Goal: Transaction & Acquisition: Purchase product/service

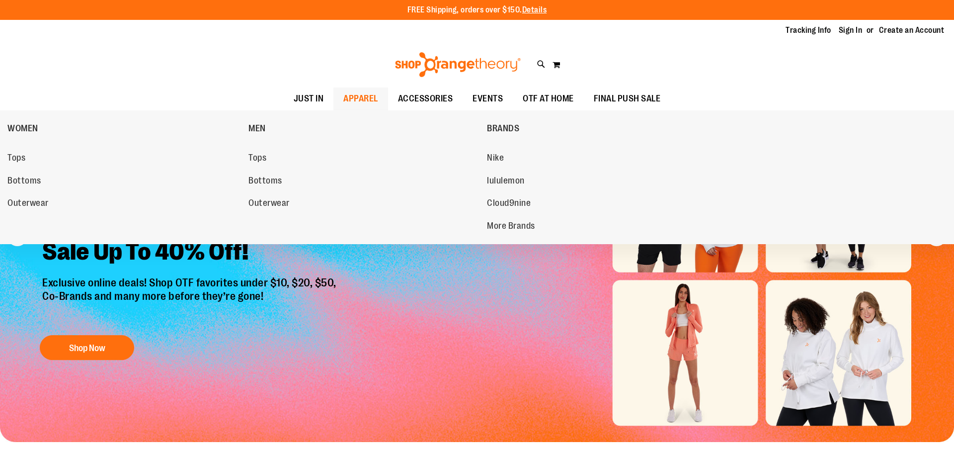
click at [369, 96] on span "APPAREL" at bounding box center [360, 98] width 35 height 22
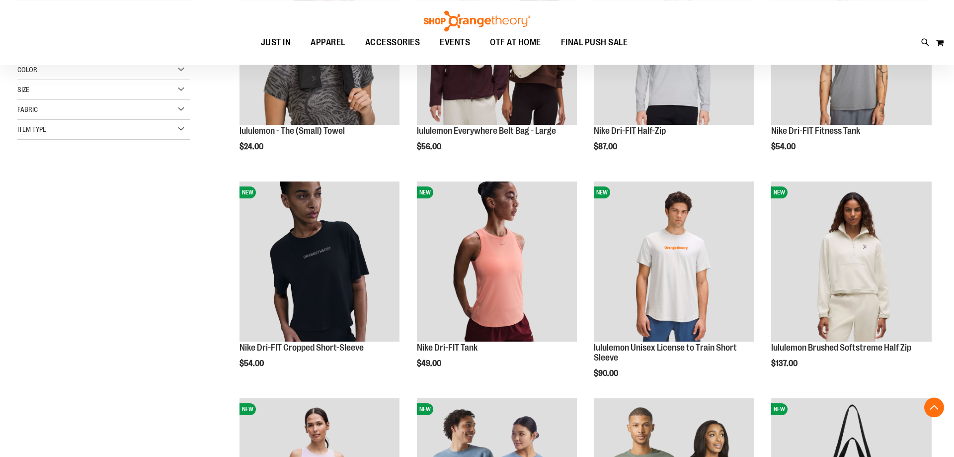
scroll to position [253, 0]
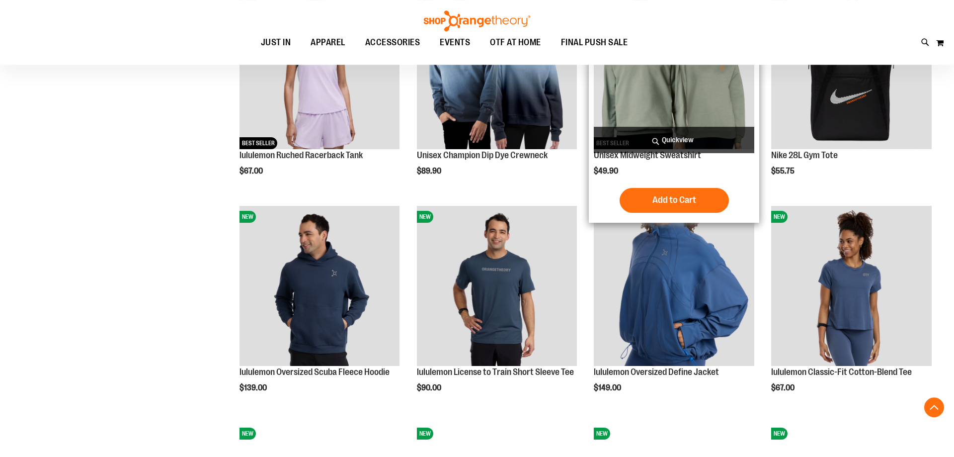
scroll to position [709, 0]
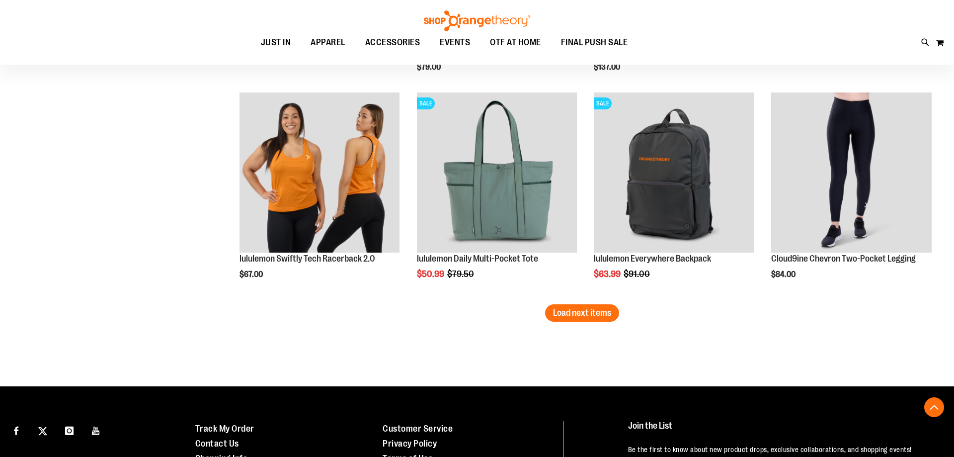
scroll to position [1875, 0]
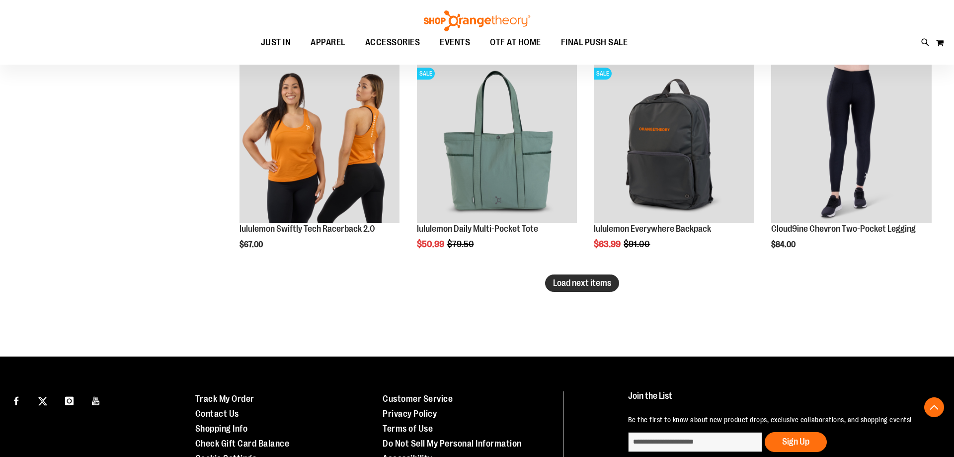
click at [579, 285] on span "Load next items" at bounding box center [582, 283] width 58 height 10
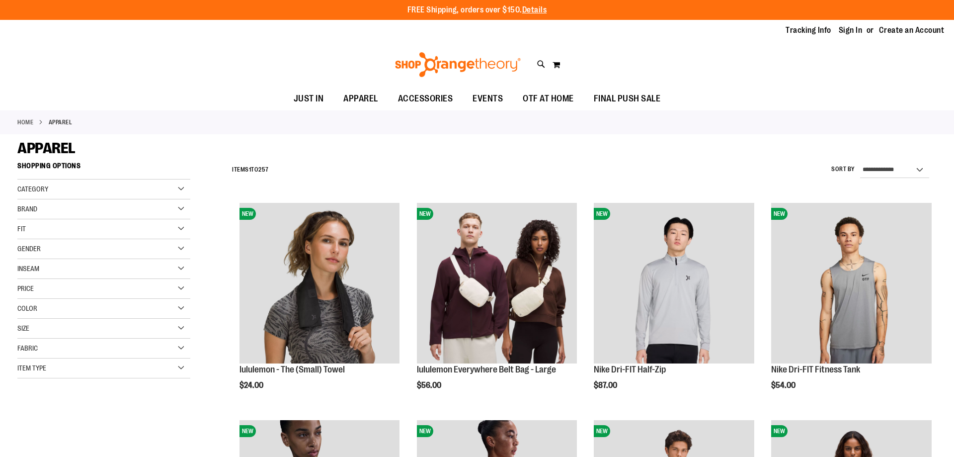
click at [183, 223] on div "Fit" at bounding box center [103, 229] width 173 height 20
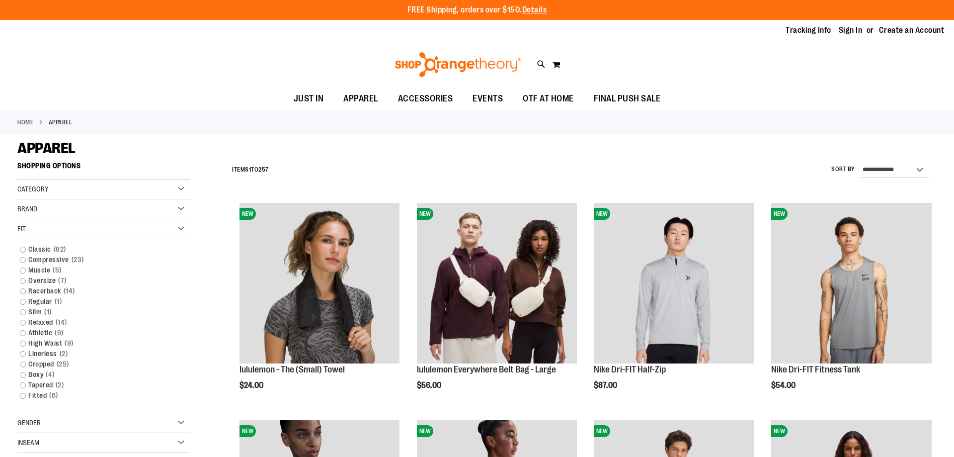
click at [184, 229] on div "Fit" at bounding box center [103, 229] width 173 height 20
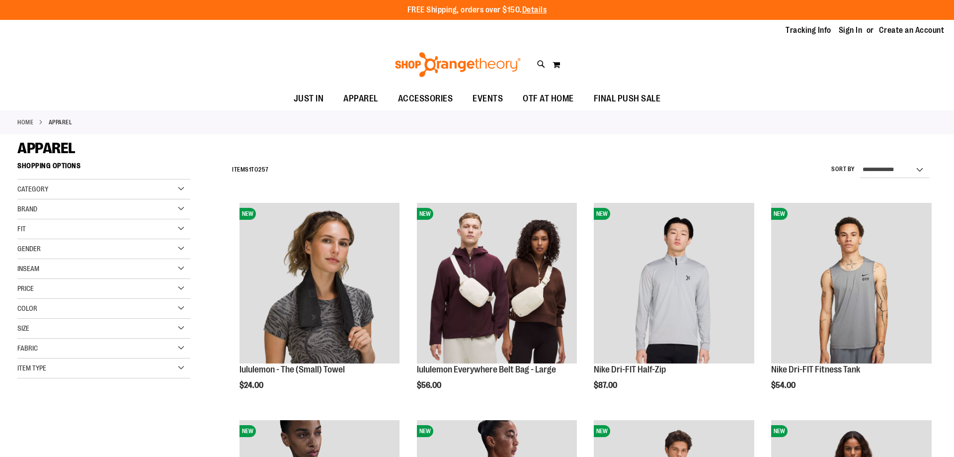
click at [184, 229] on div "Fit" at bounding box center [103, 229] width 173 height 20
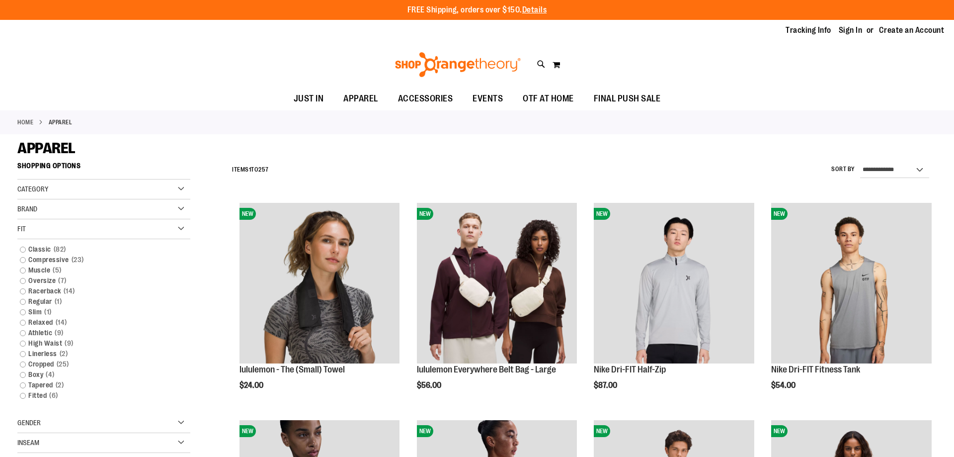
click at [184, 229] on div "Fit" at bounding box center [103, 229] width 173 height 20
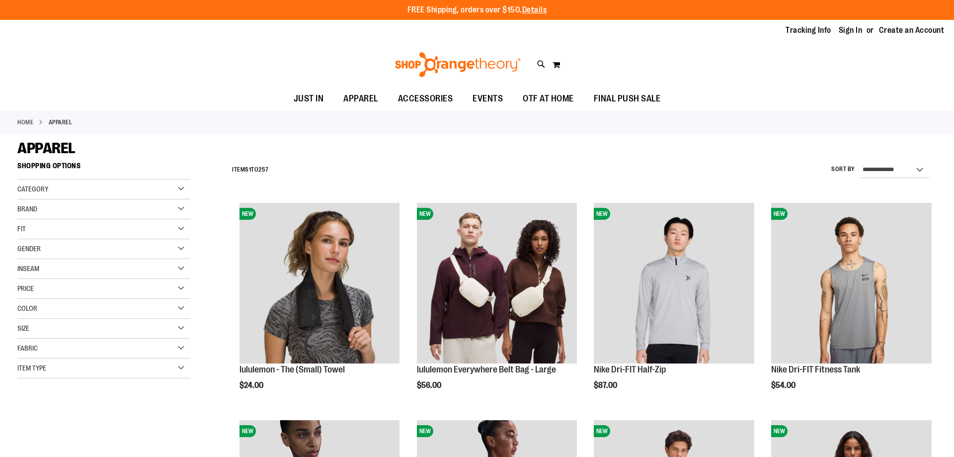
click at [185, 184] on div "Category" at bounding box center [103, 189] width 173 height 20
click at [187, 190] on div "Category" at bounding box center [103, 189] width 173 height 20
click at [109, 363] on div "Item Type" at bounding box center [103, 368] width 173 height 20
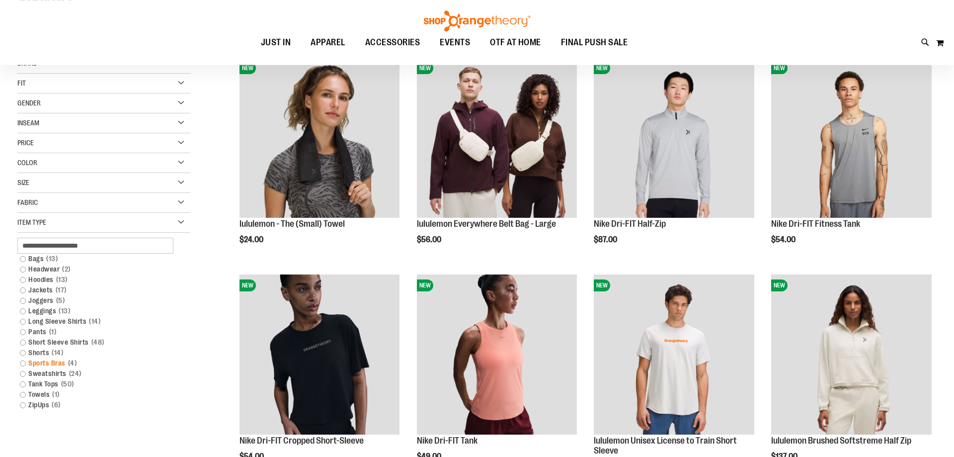
scroll to position [152, 0]
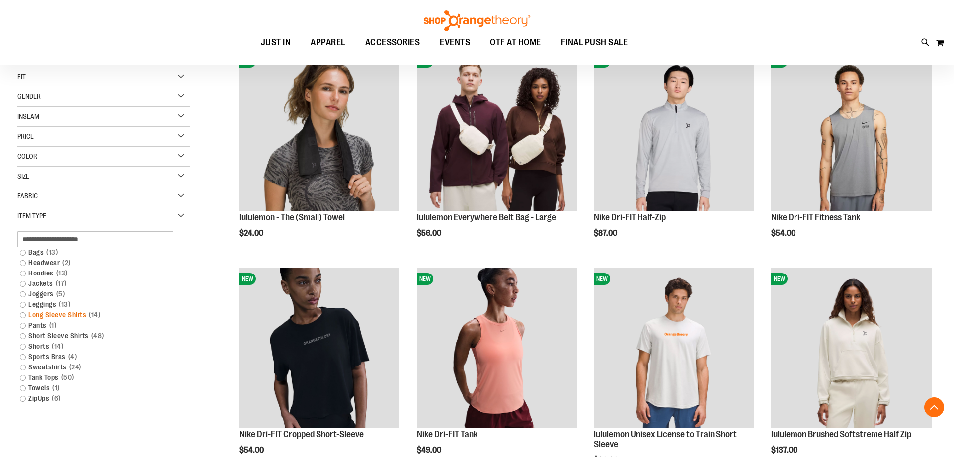
click at [23, 316] on link "Long Sleeve Shirts 14 items" at bounding box center [98, 315] width 166 height 10
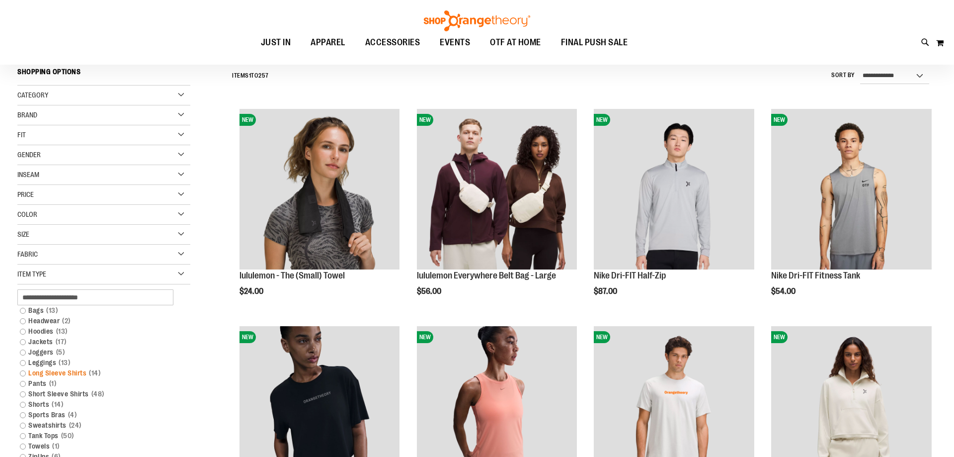
scroll to position [92, 0]
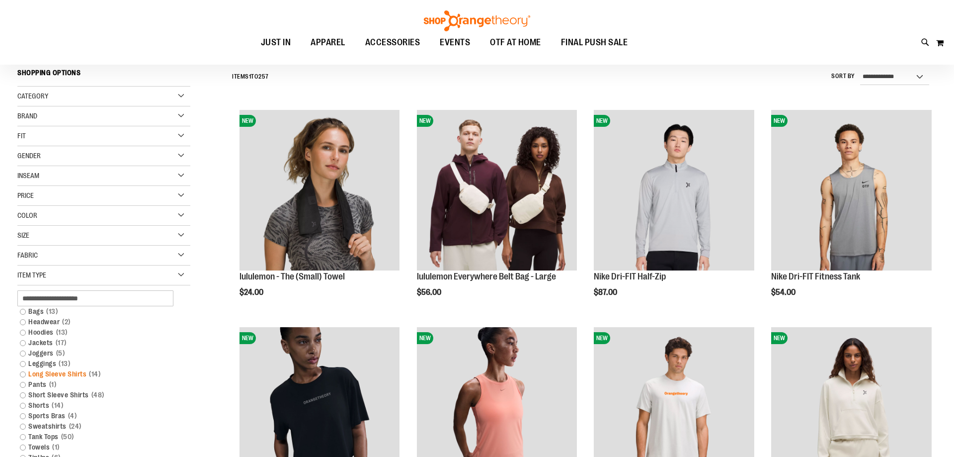
click at [21, 372] on link "Long Sleeve Shirts 14 items" at bounding box center [98, 374] width 166 height 10
click at [25, 373] on link "Long Sleeve Shirts 14 items" at bounding box center [98, 374] width 166 height 10
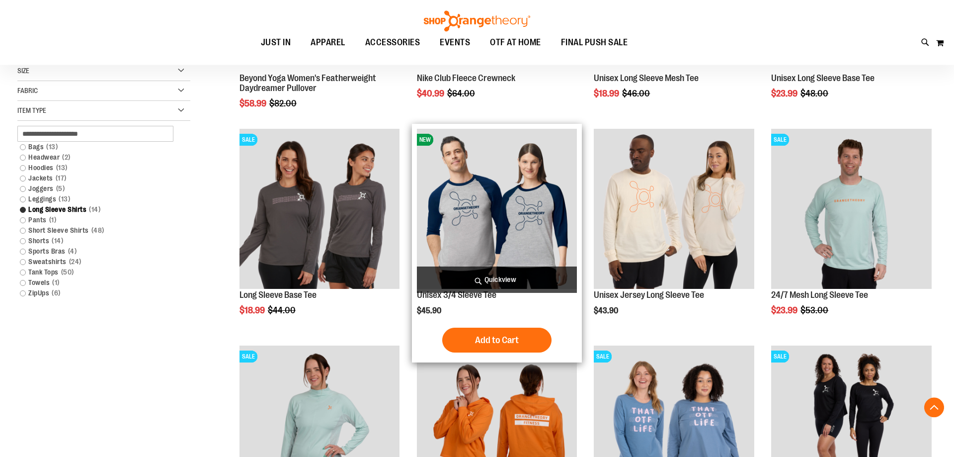
scroll to position [295, 0]
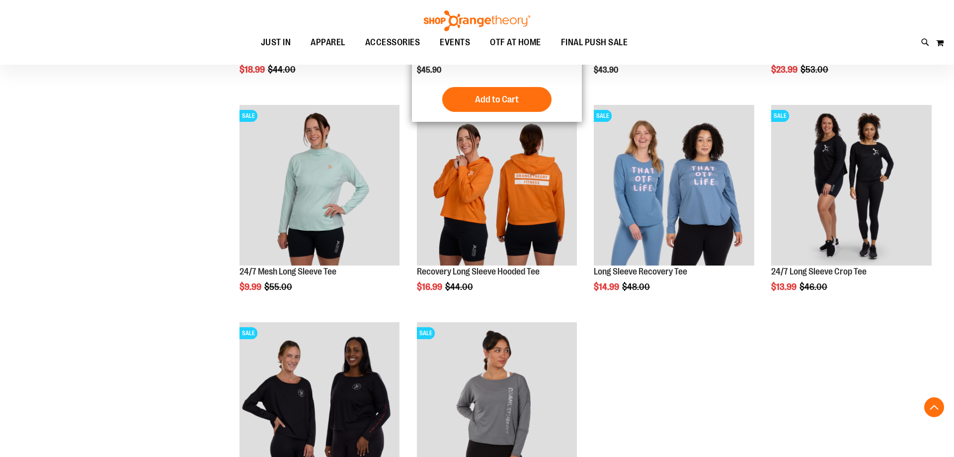
scroll to position [599, 0]
